Goal: Task Accomplishment & Management: Use online tool/utility

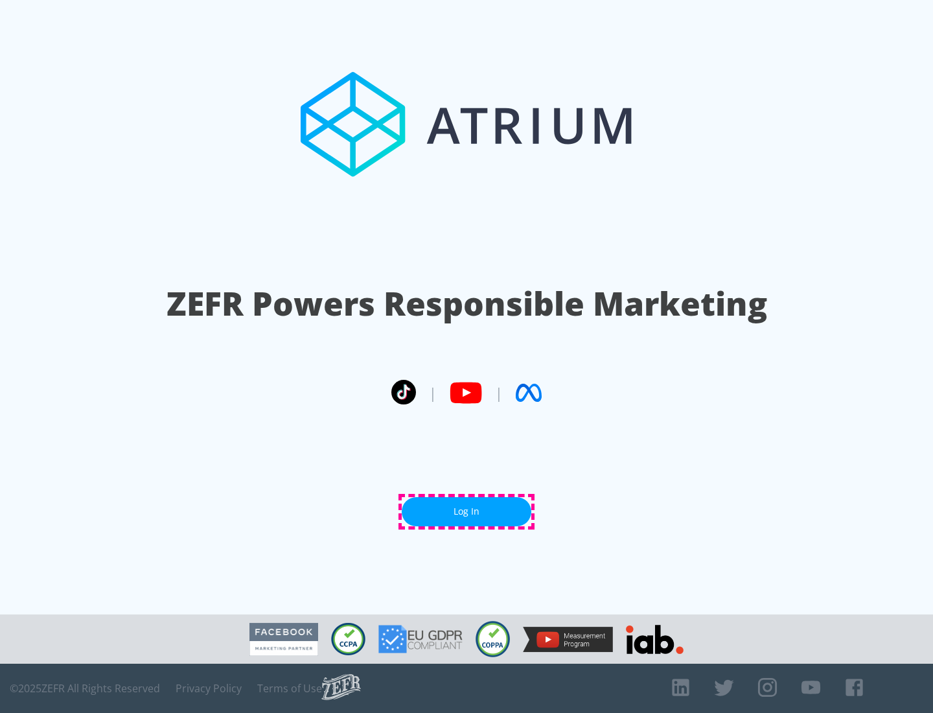
click at [467, 511] on link "Log In" at bounding box center [467, 511] width 130 height 29
